Goal: Task Accomplishment & Management: Use online tool/utility

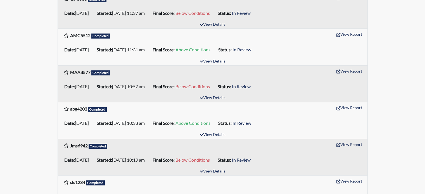
scroll to position [363, 0]
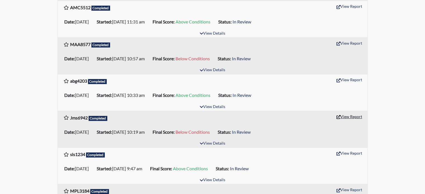
click at [352, 117] on button "View Report" at bounding box center [349, 116] width 31 height 9
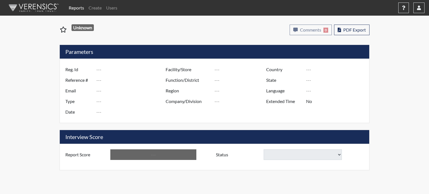
type input "Jms6942"
type input "51330"
type input "---"
type input "Corrections Pre-Employment"
type input "[DATE]"
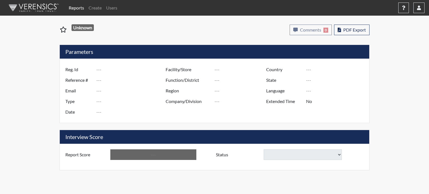
type input "[PERSON_NAME]"
type input "[GEOGRAPHIC_DATA]"
type input "[US_STATE]"
type input "English"
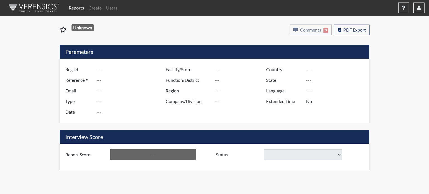
type input "Below Conditions"
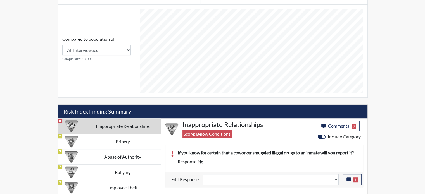
scroll to position [234, 0]
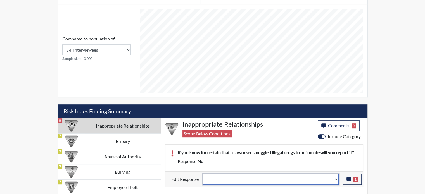
click at [335, 178] on select "Question is not relevant. Results will be updated. Reasonable explanation provi…" at bounding box center [271, 179] width 136 height 11
select select "reasonable-explanation-provided"
click at [203, 174] on select "Question is not relevant. Results will be updated. Reasonable explanation provi…" at bounding box center [271, 179] width 136 height 11
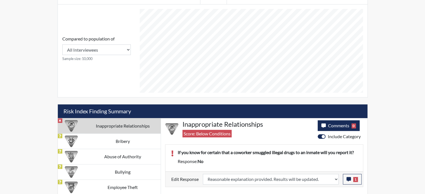
type input "Above Conditions"
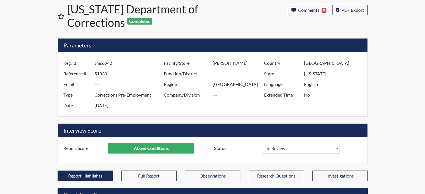
scroll to position [0, 0]
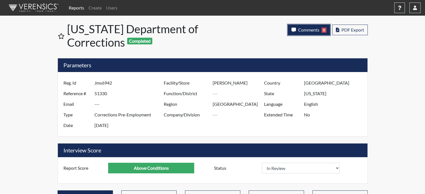
click at [306, 31] on span "Comments" at bounding box center [308, 29] width 21 height 5
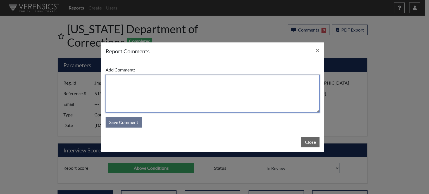
click at [242, 79] on textarea at bounding box center [213, 93] width 214 height 37
type textarea "SL [DATE]"
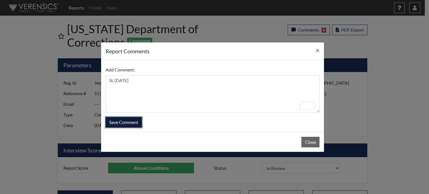
click at [124, 123] on button "Save Comment" at bounding box center [124, 122] width 36 height 11
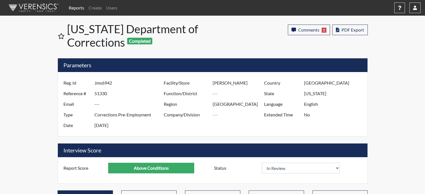
scroll to position [93, 232]
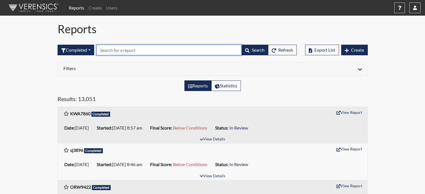
click at [124, 52] on input "text" at bounding box center [168, 50] width 145 height 11
type input "hhf"
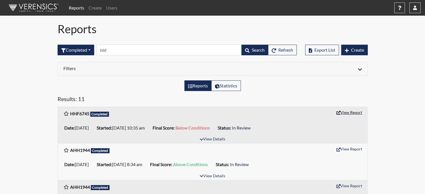
click at [351, 111] on button "View Report" at bounding box center [349, 112] width 31 height 9
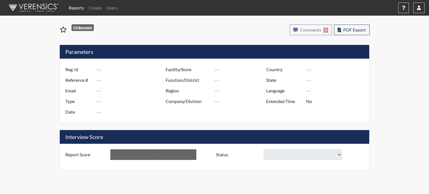
type input "HHF6745"
type input "50754"
type input "---"
type input "Corrections Pre-Employment"
type input "[DATE]"
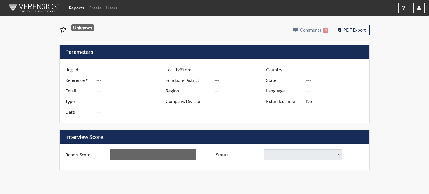
type input "[PERSON_NAME]"
type input "[GEOGRAPHIC_DATA]"
type input "[US_STATE]"
type input "English"
type input "Below Conditions"
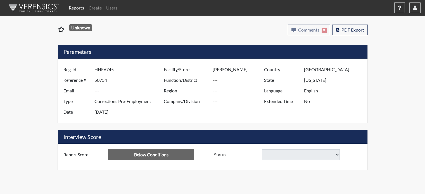
select select
select select "reasonable-explanation-provided"
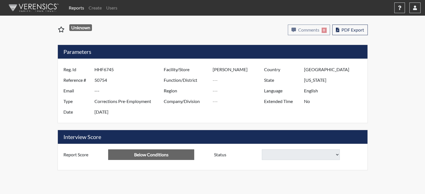
select select
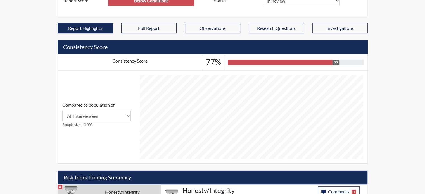
scroll to position [279, 0]
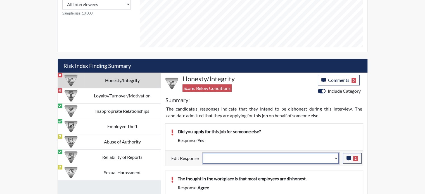
click at [336, 157] on select "Question is not relevant. Results will be updated. Reasonable explanation provi…" at bounding box center [271, 158] width 136 height 11
select select "reasonable-explanation-provided"
click at [203, 153] on select "Question is not relevant. Results will be updated. Reasonable explanation provi…" at bounding box center [271, 158] width 136 height 11
select select
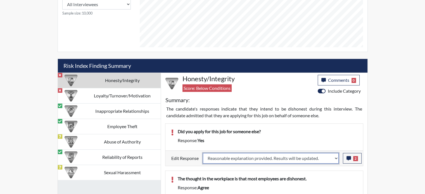
select select
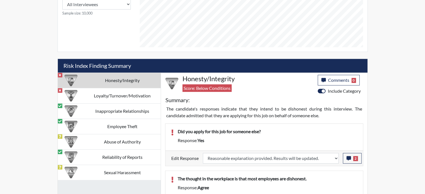
select select
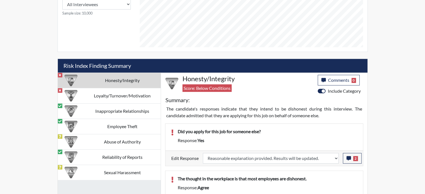
select select
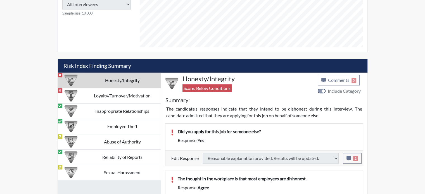
select select
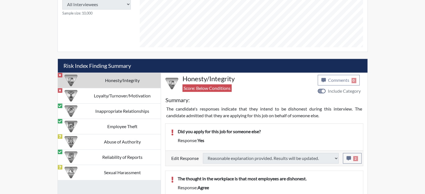
select select
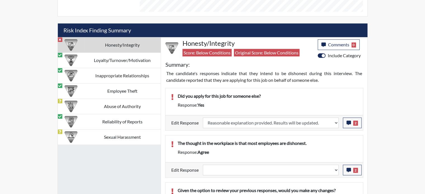
scroll to position [335, 0]
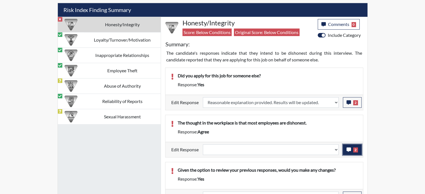
click at [345, 148] on button "2" at bounding box center [351, 149] width 19 height 11
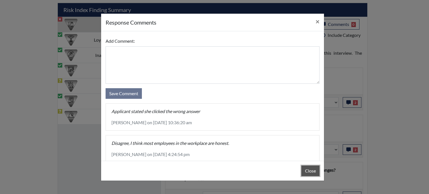
drag, startPoint x: 314, startPoint y: 174, endPoint x: 318, endPoint y: 171, distance: 5.8
click at [314, 173] on button "Close" at bounding box center [310, 171] width 18 height 11
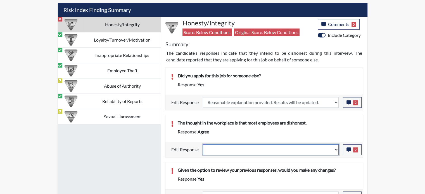
click at [337, 150] on select "Question is not relevant. Results will be updated. Reasonable explanation provi…" at bounding box center [271, 149] width 136 height 11
select select "reasonable-explanation-provided"
click at [203, 144] on select "Question is not relevant. Results will be updated. Reasonable explanation provi…" at bounding box center [271, 149] width 136 height 11
select select
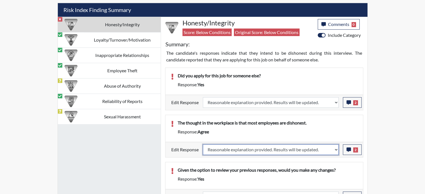
select select
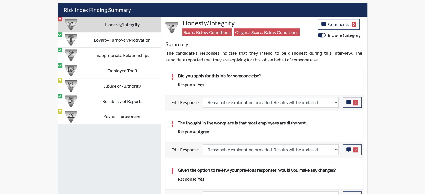
select select
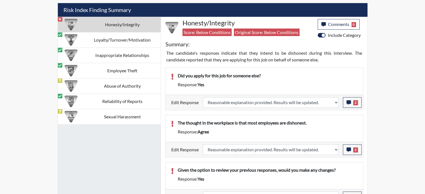
select select
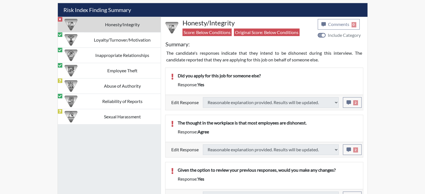
type input "Above Conditions"
select select
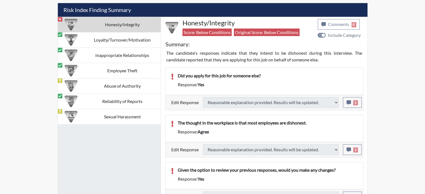
select select
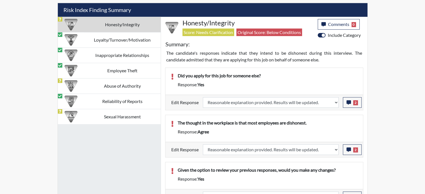
scroll to position [93, 232]
click at [386, 106] on div "Reports Create Users Help Center × Verensics Best Practices How to successfully…" at bounding box center [212, 136] width 425 height 942
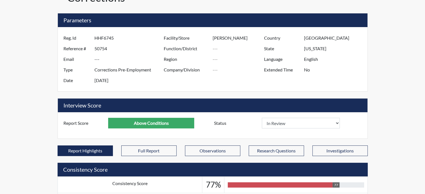
scroll to position [0, 0]
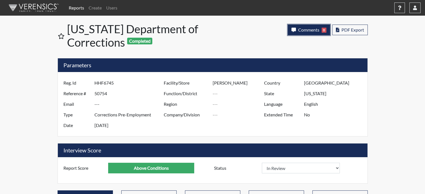
click at [299, 31] on span "Comments" at bounding box center [308, 29] width 21 height 5
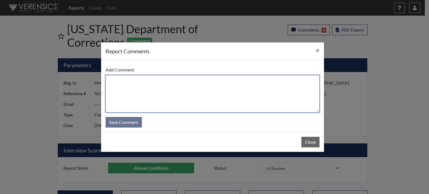
click at [227, 87] on textarea at bounding box center [213, 93] width 214 height 37
type textarea "SL [DATE]"
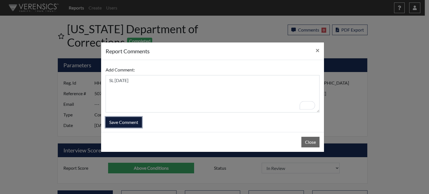
drag, startPoint x: 131, startPoint y: 123, endPoint x: 158, endPoint y: 92, distance: 40.9
click at [131, 122] on button "Save Comment" at bounding box center [124, 122] width 36 height 11
select select
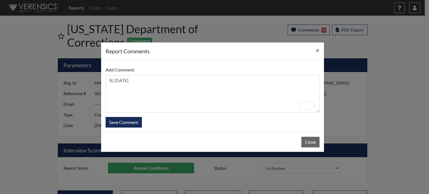
select select
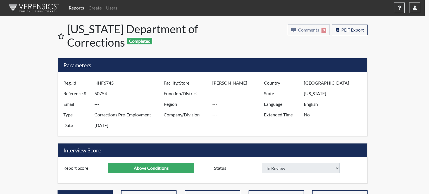
select select
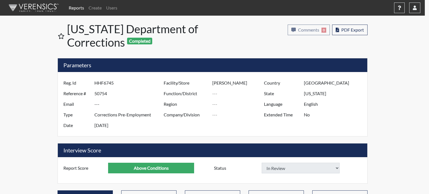
select select
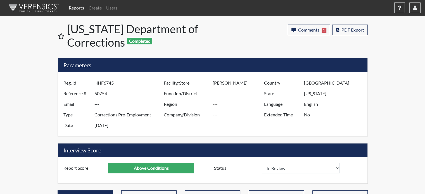
scroll to position [93, 232]
